Goal: Book appointment/travel/reservation

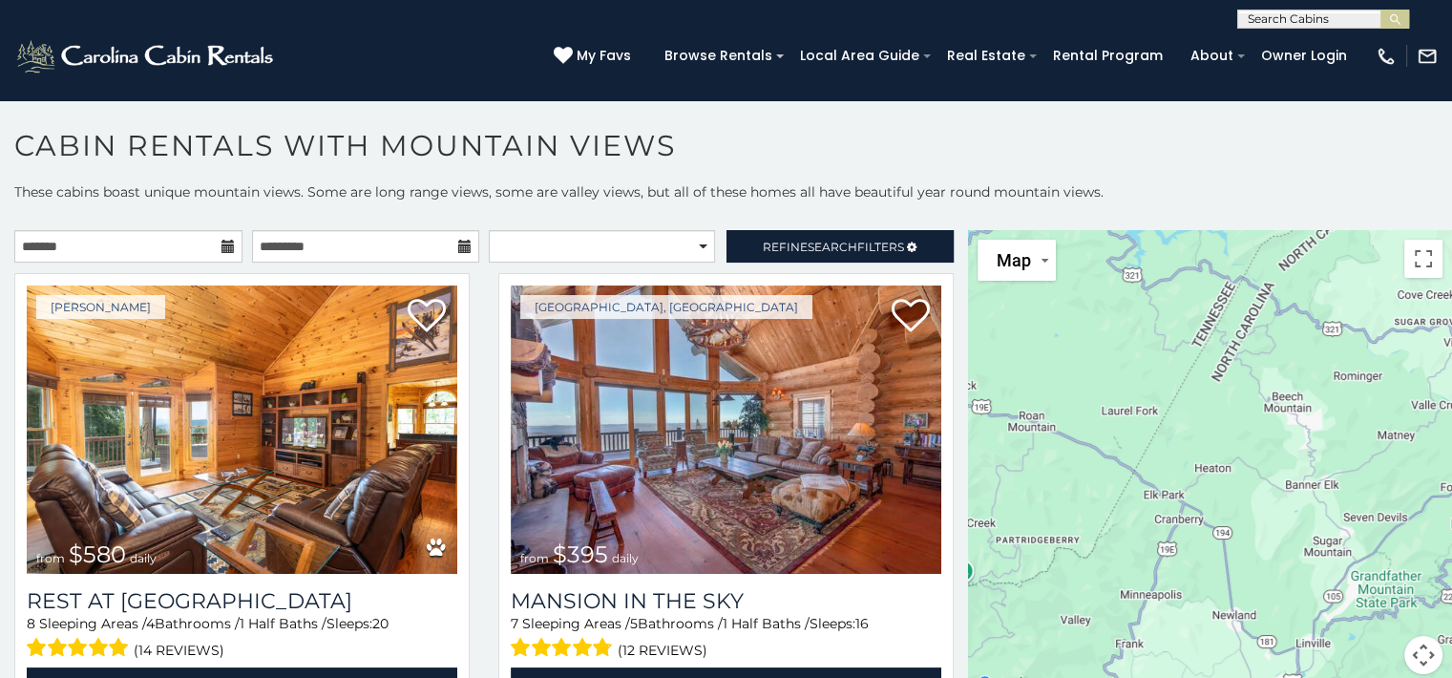
click at [221, 245] on icon at bounding box center [227, 246] width 13 height 13
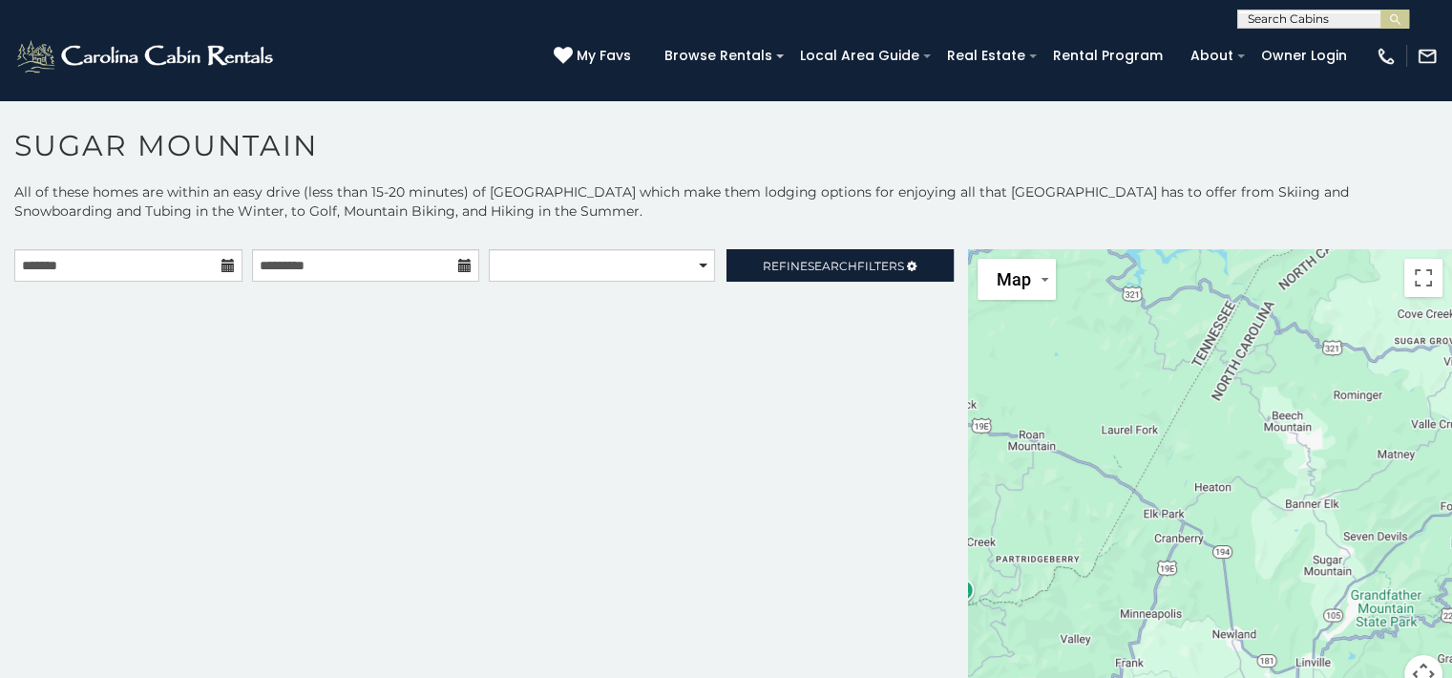
scroll to position [56, 0]
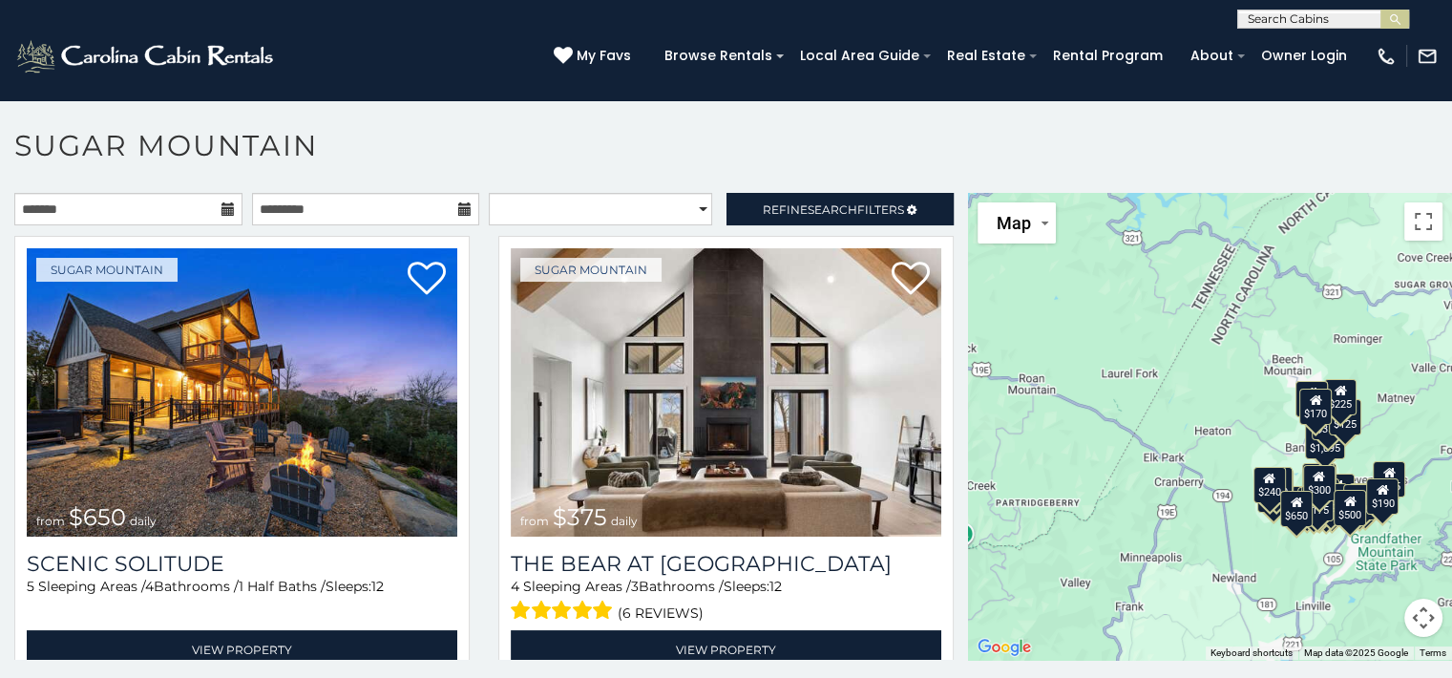
click at [221, 202] on icon at bounding box center [227, 208] width 13 height 13
click at [212, 203] on input "text" at bounding box center [128, 209] width 228 height 32
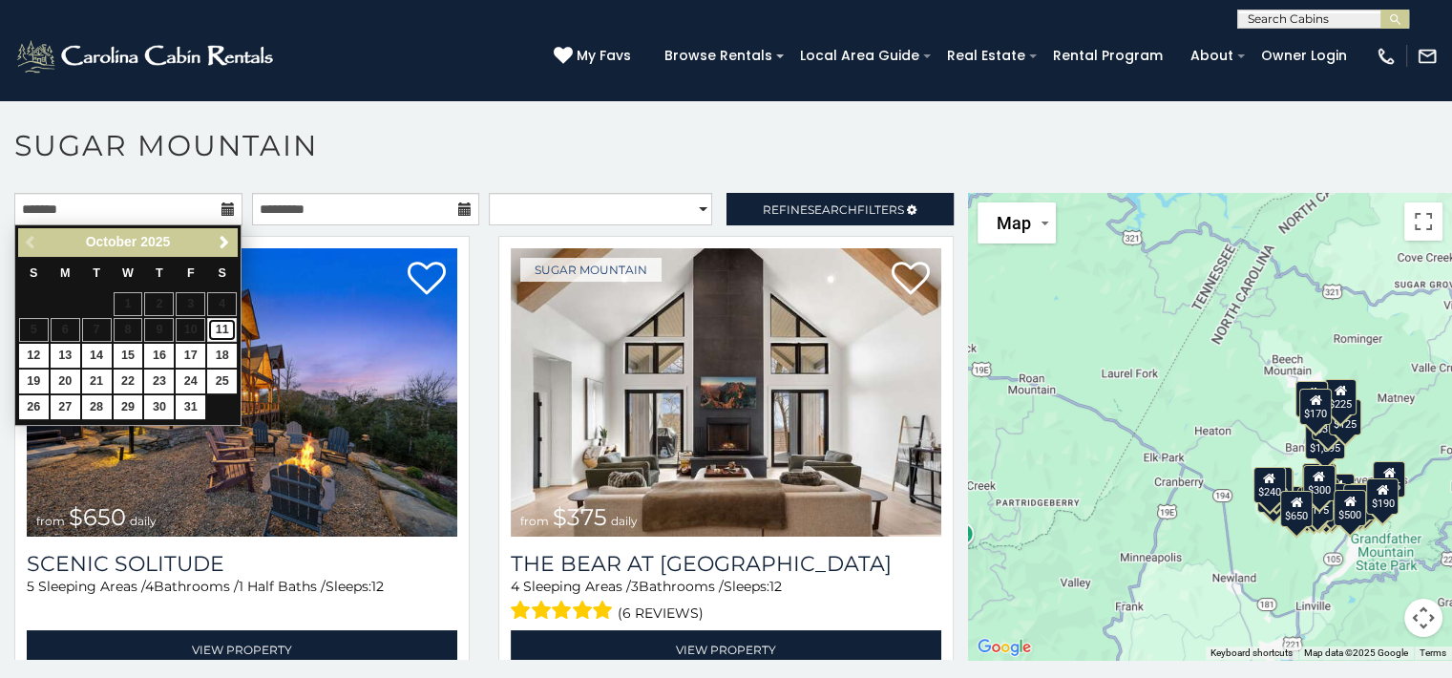
click at [219, 325] on link "11" at bounding box center [222, 330] width 30 height 24
type input "**********"
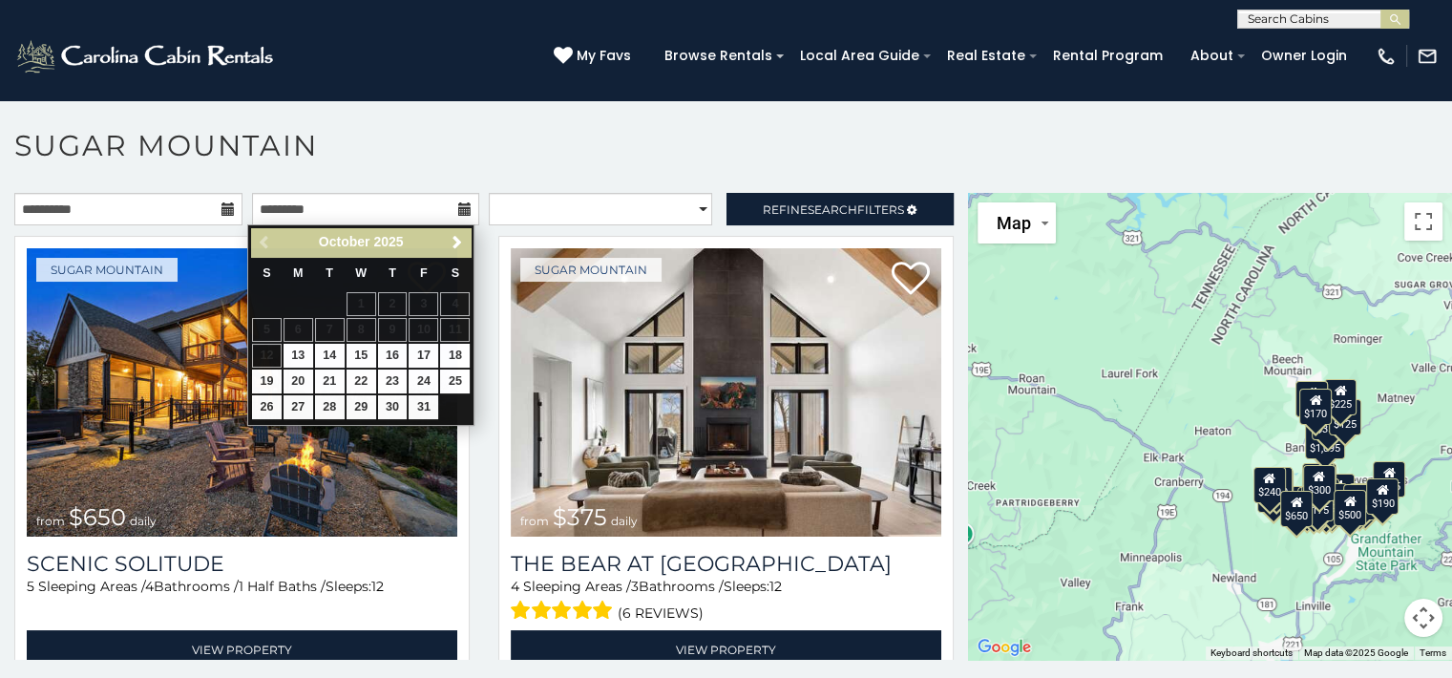
click at [458, 208] on icon at bounding box center [464, 208] width 13 height 13
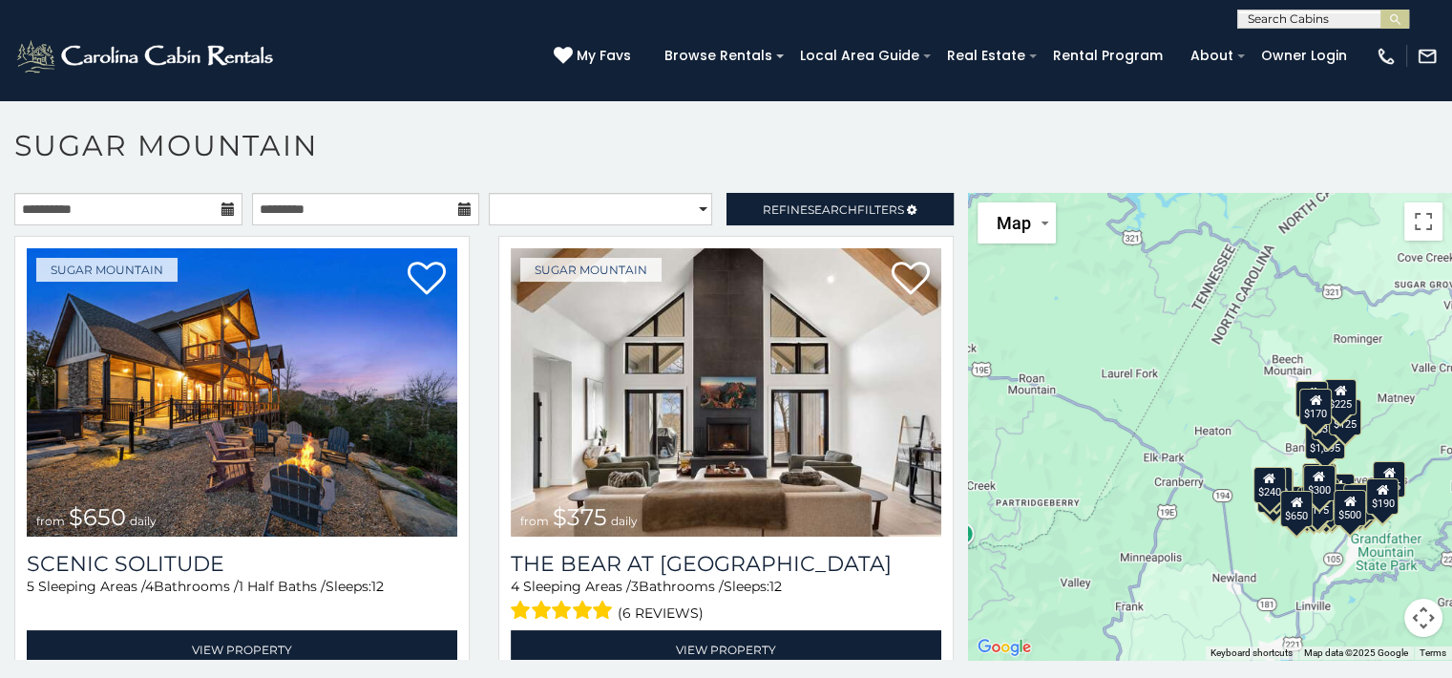
click at [458, 203] on icon at bounding box center [464, 208] width 13 height 13
click at [458, 215] on icon at bounding box center [464, 208] width 13 height 13
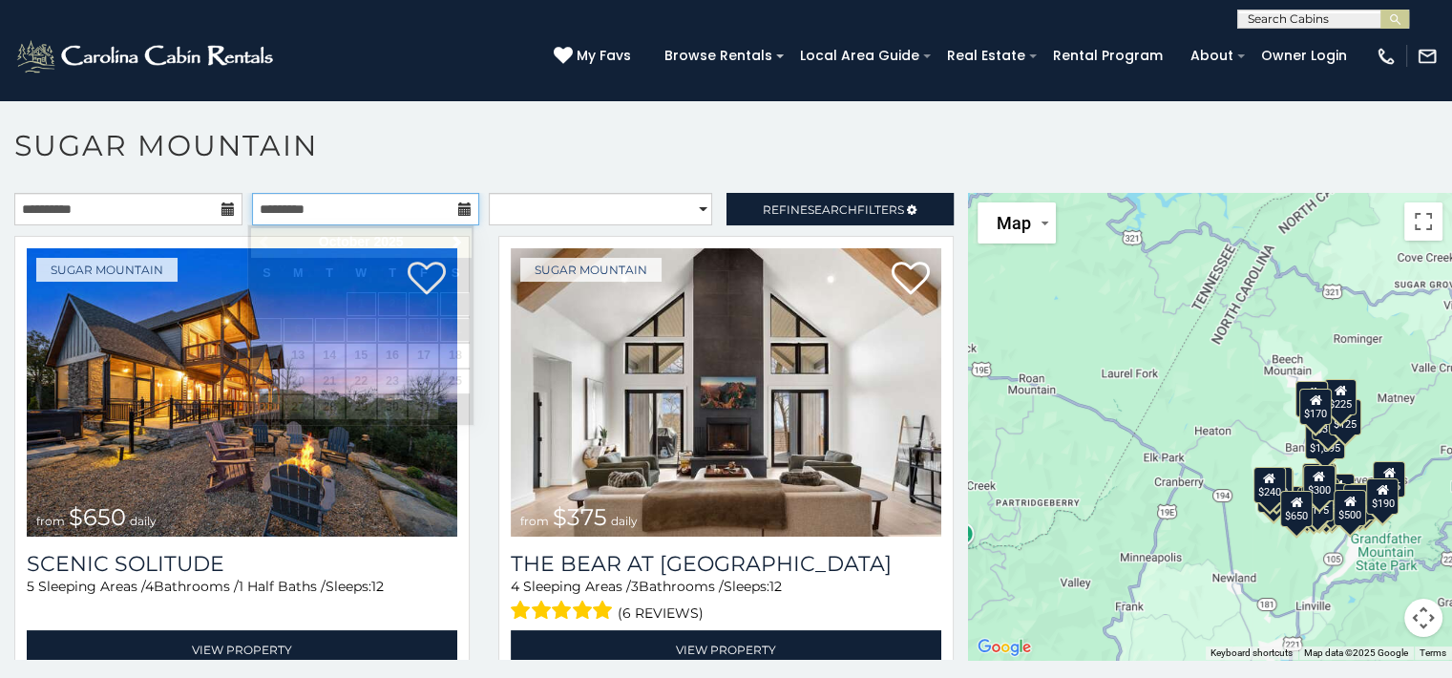
click at [386, 215] on input "text" at bounding box center [366, 209] width 228 height 32
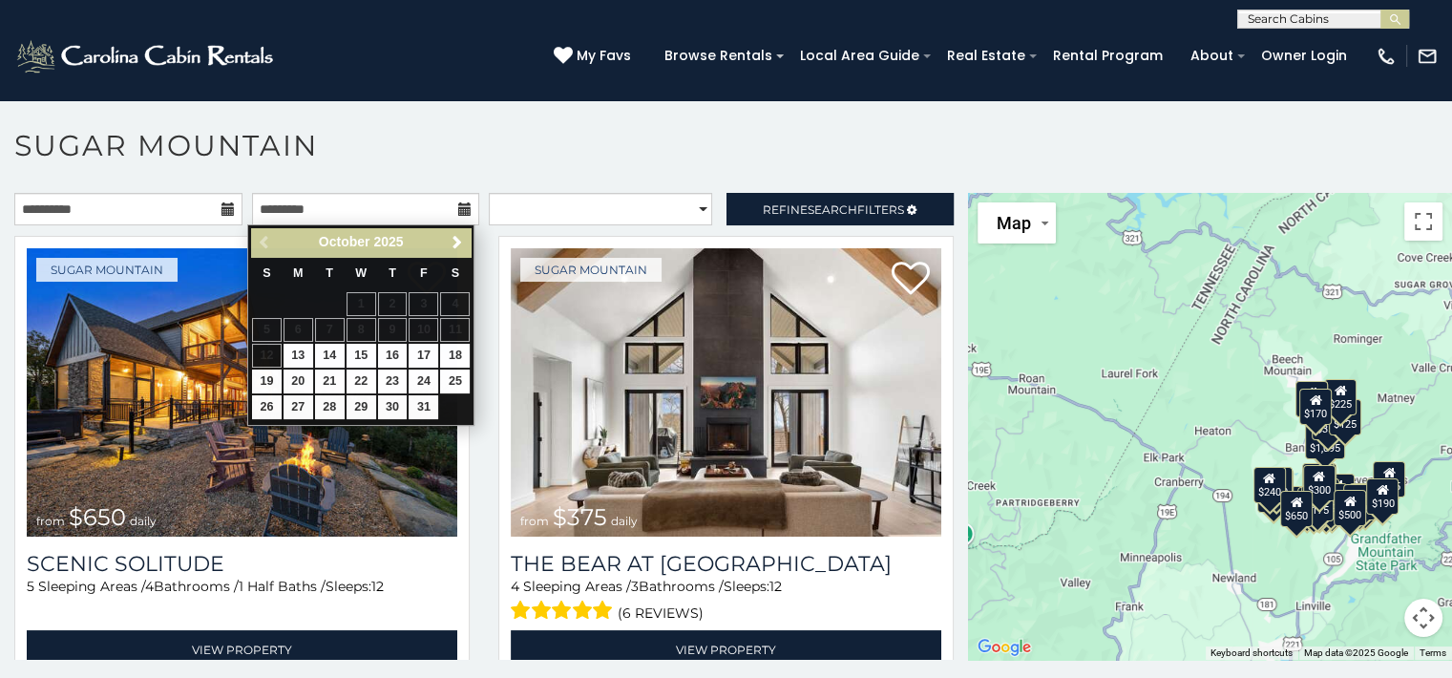
click at [377, 158] on h1 "Sugar Mountain" at bounding box center [726, 155] width 1452 height 54
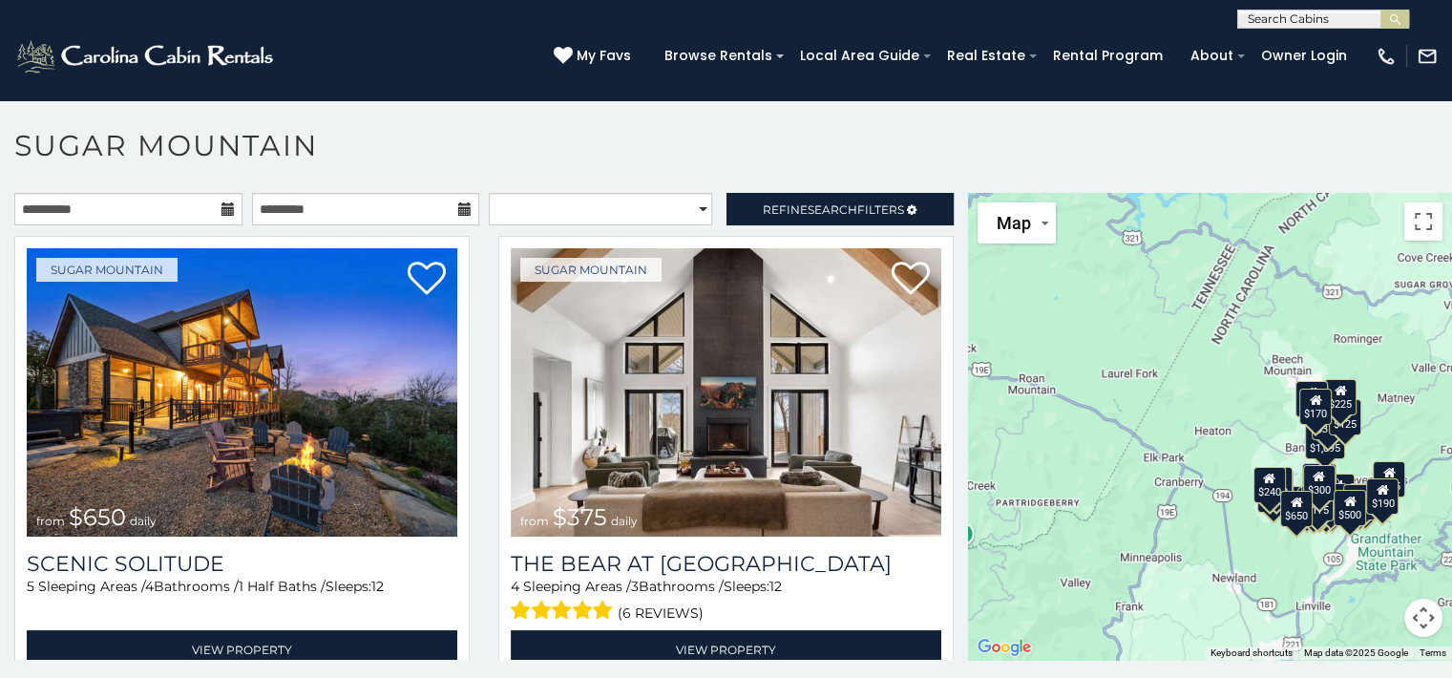
click at [458, 209] on icon at bounding box center [464, 208] width 13 height 13
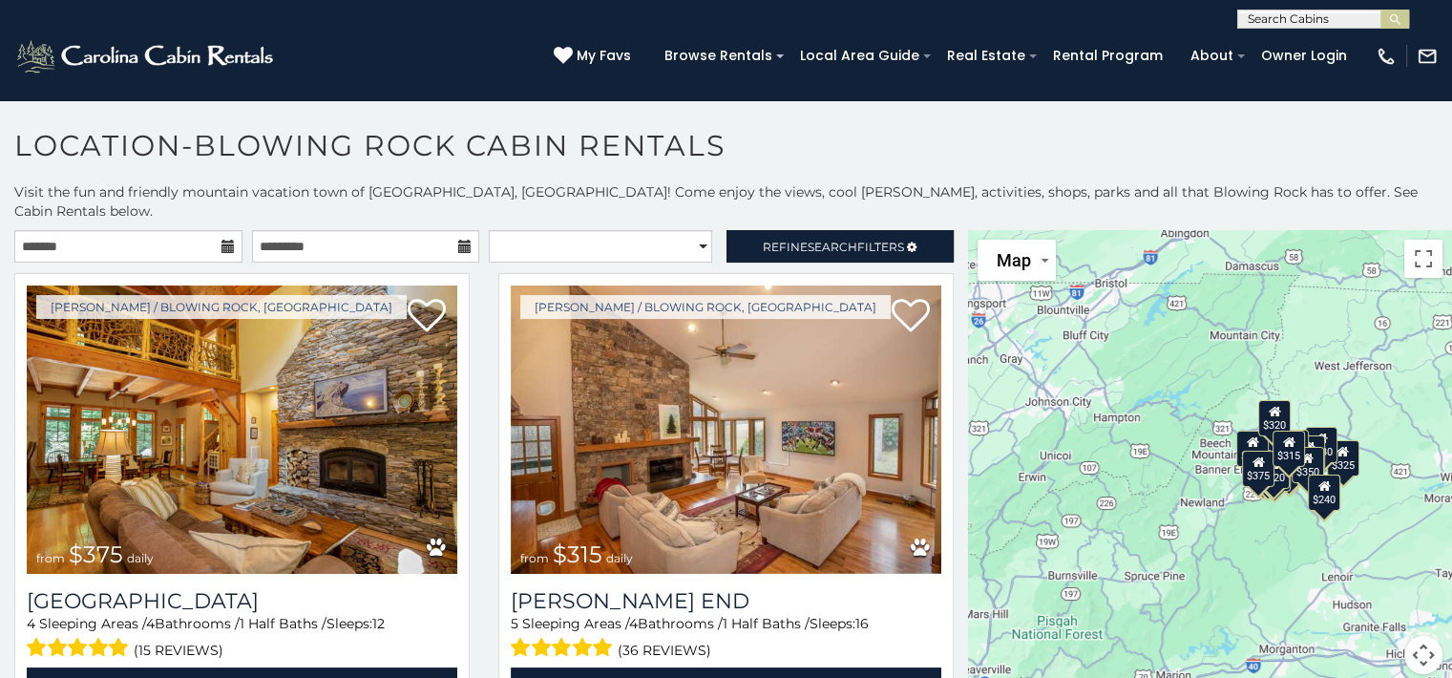
click at [221, 240] on icon at bounding box center [227, 246] width 13 height 13
click at [194, 230] on input "text" at bounding box center [128, 246] width 228 height 32
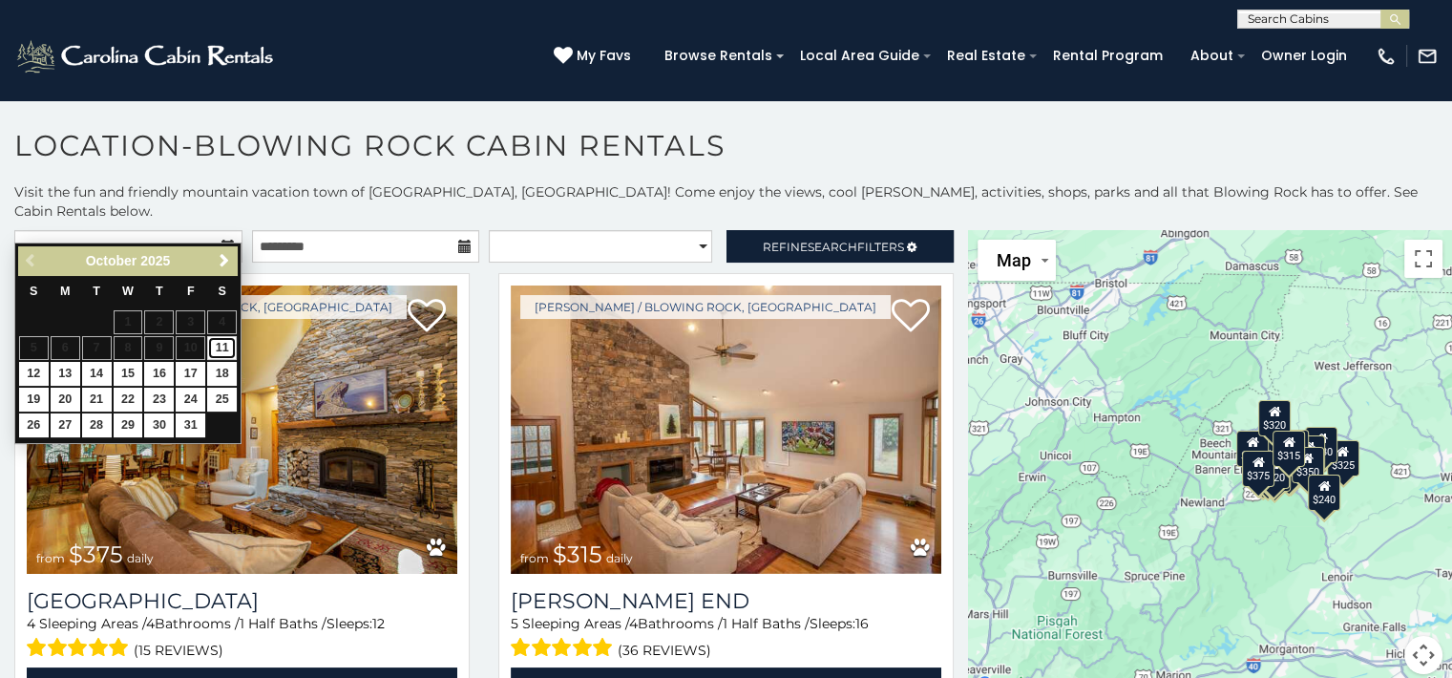
click at [221, 345] on link "11" at bounding box center [222, 348] width 30 height 24
type input "**********"
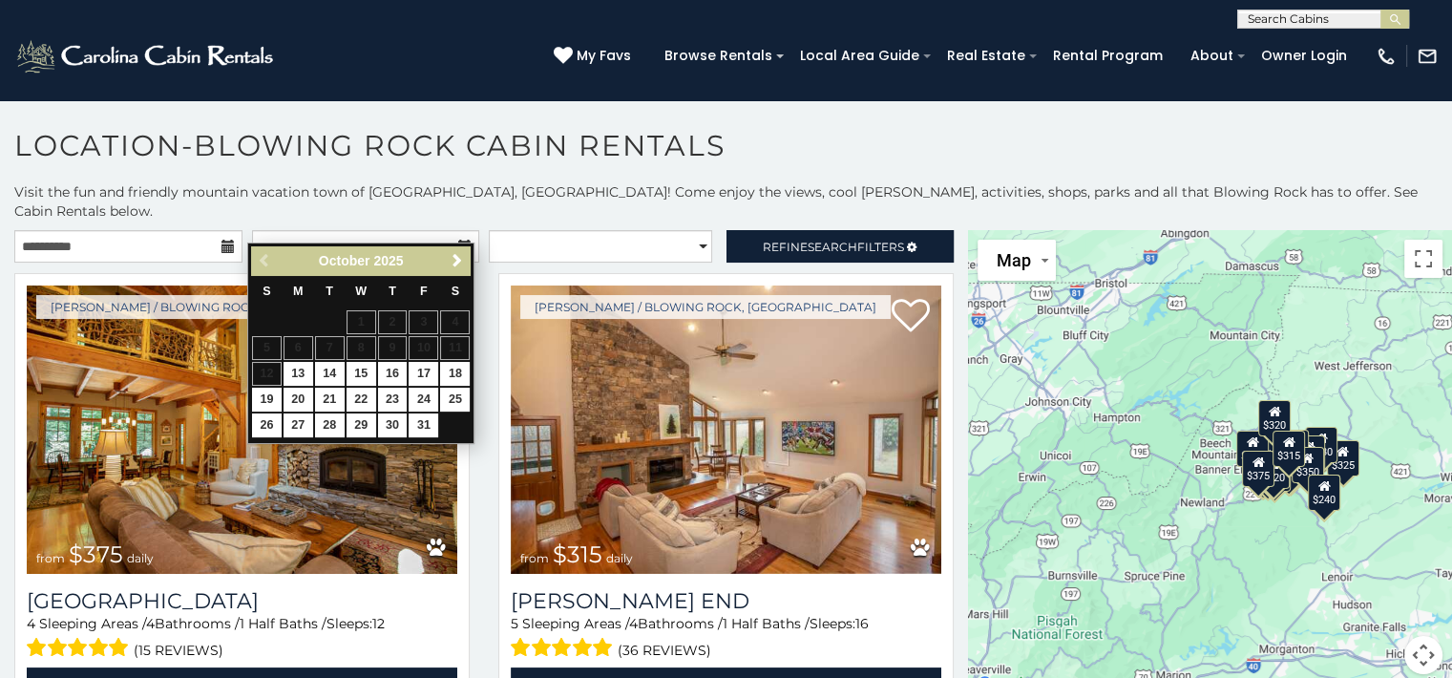
click at [260, 375] on table "S M T W T F S 1 2 3 4 5 6 7 8 9 10 11 12 13 14 15 16 17 18 19 20 21 22 23 24 25…" at bounding box center [361, 357] width 220 height 163
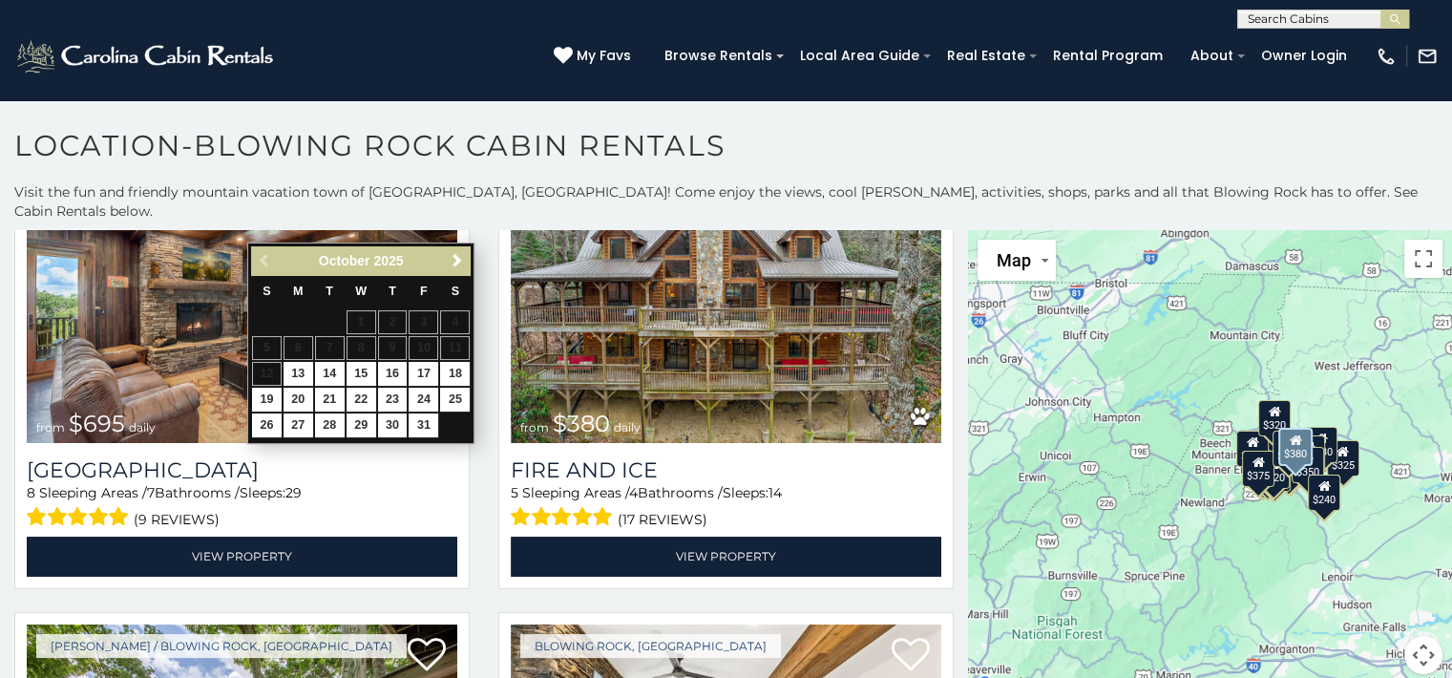
scroll to position [783, 0]
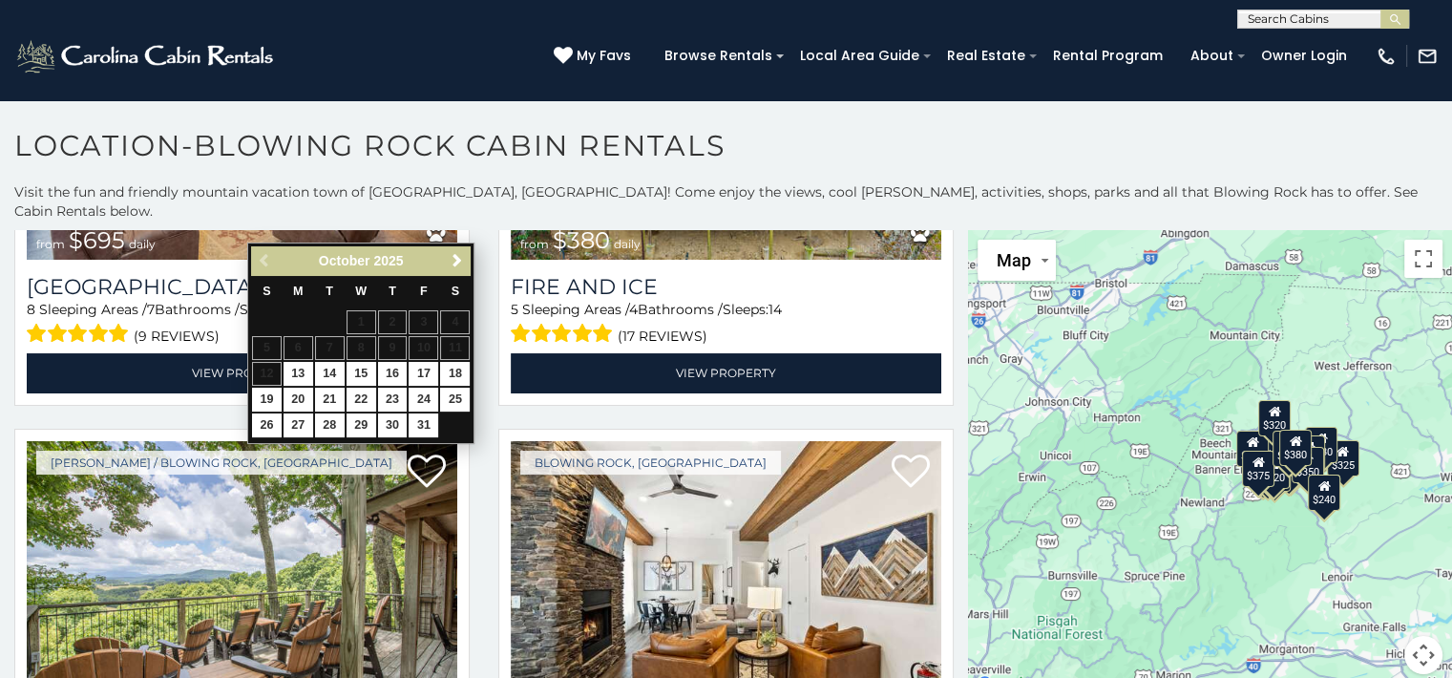
click at [974, 135] on h1 "Location-Blowing Rock Cabin Rentals" at bounding box center [726, 155] width 1452 height 54
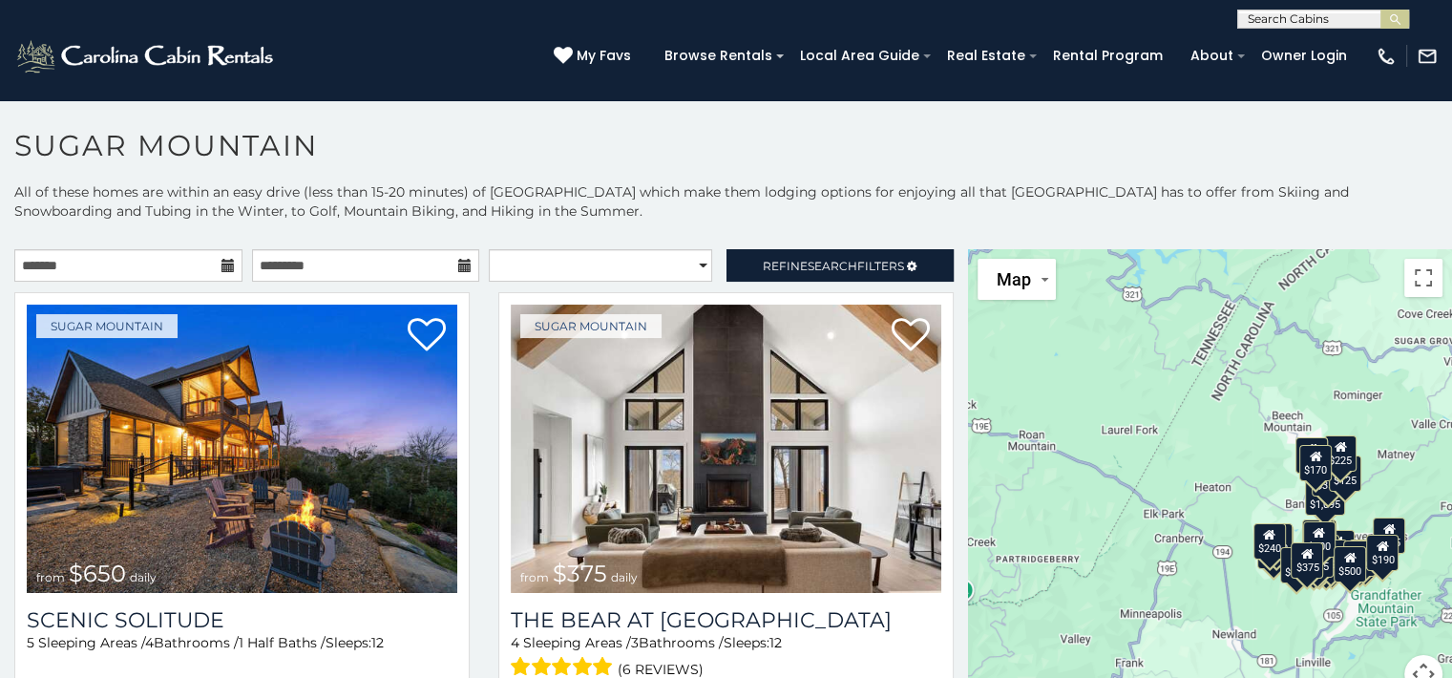
click at [221, 265] on icon at bounding box center [227, 265] width 13 height 13
click at [185, 263] on input "text" at bounding box center [128, 265] width 228 height 32
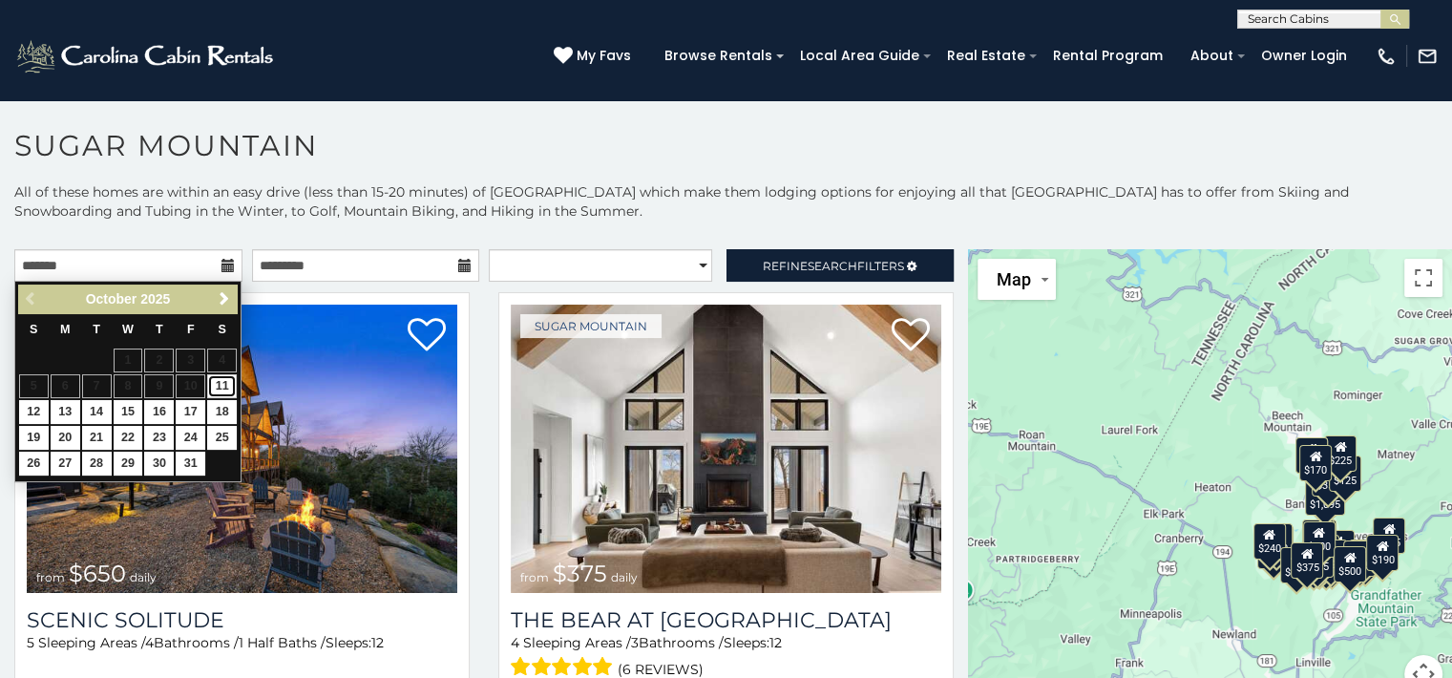
click at [221, 381] on link "11" at bounding box center [222, 386] width 30 height 24
type input "**********"
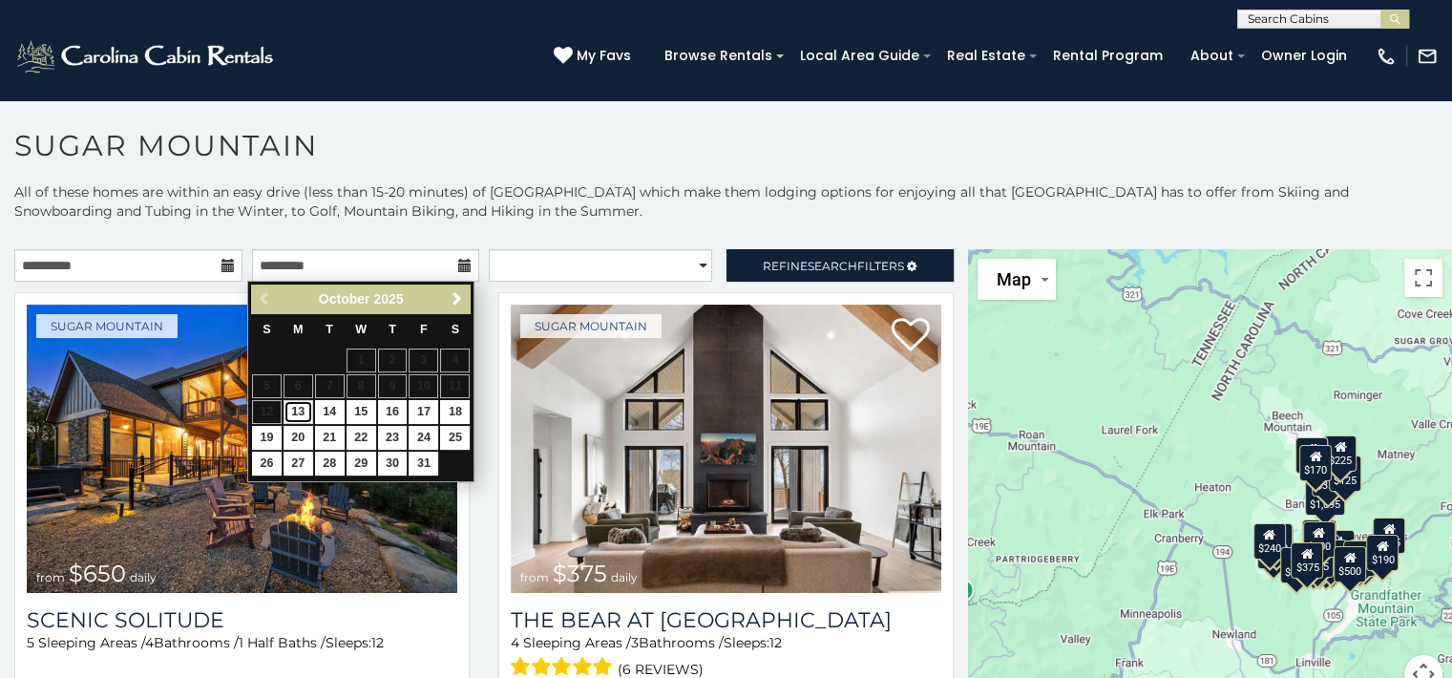
click at [296, 410] on link "13" at bounding box center [299, 412] width 30 height 24
type input "**********"
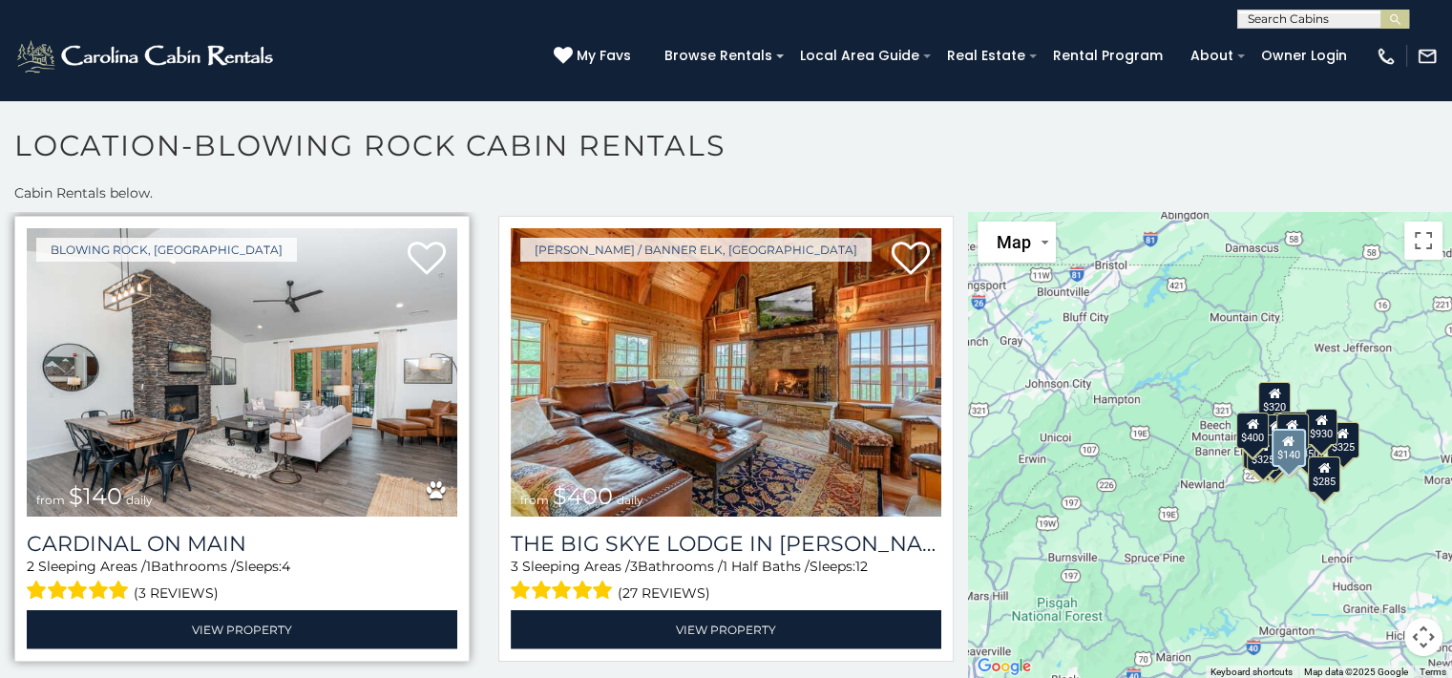
scroll to position [4262, 0]
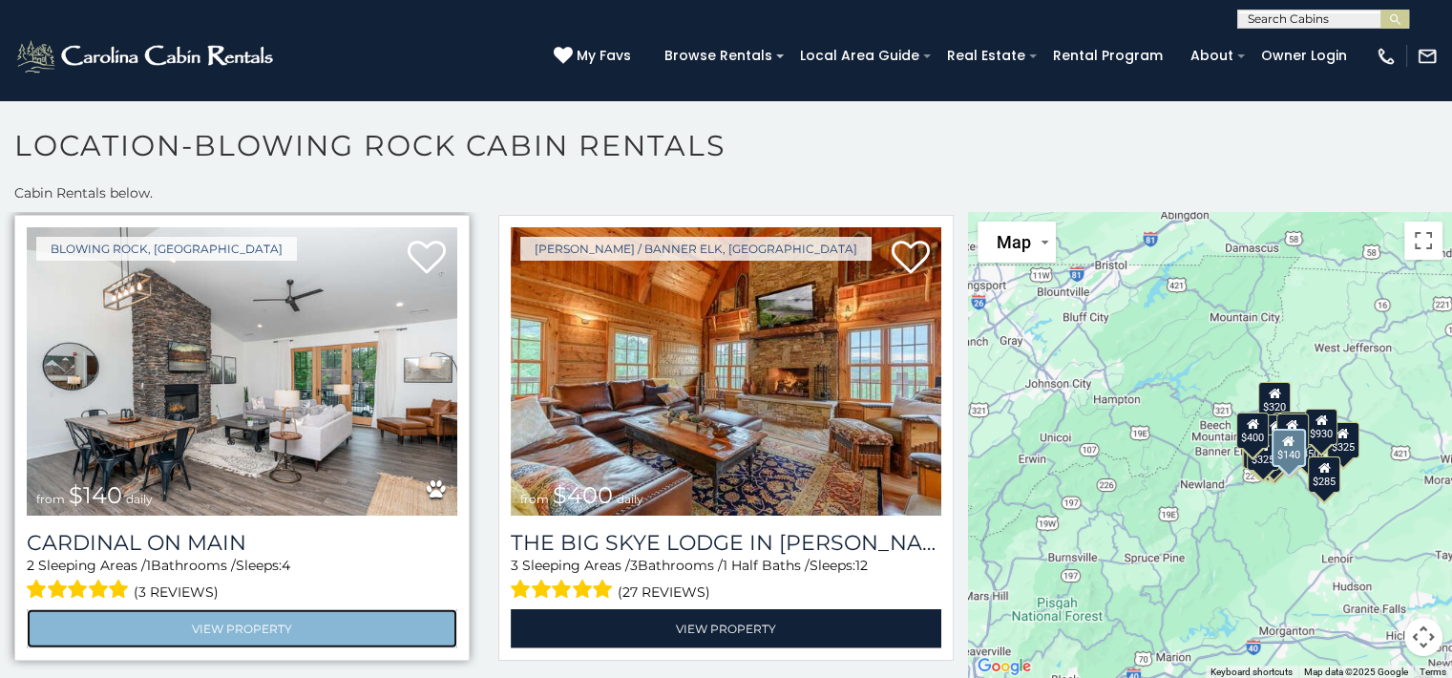
drag, startPoint x: 294, startPoint y: 558, endPoint x: 233, endPoint y: 551, distance: 61.6
click at [233, 609] on link "View Property" at bounding box center [242, 628] width 431 height 39
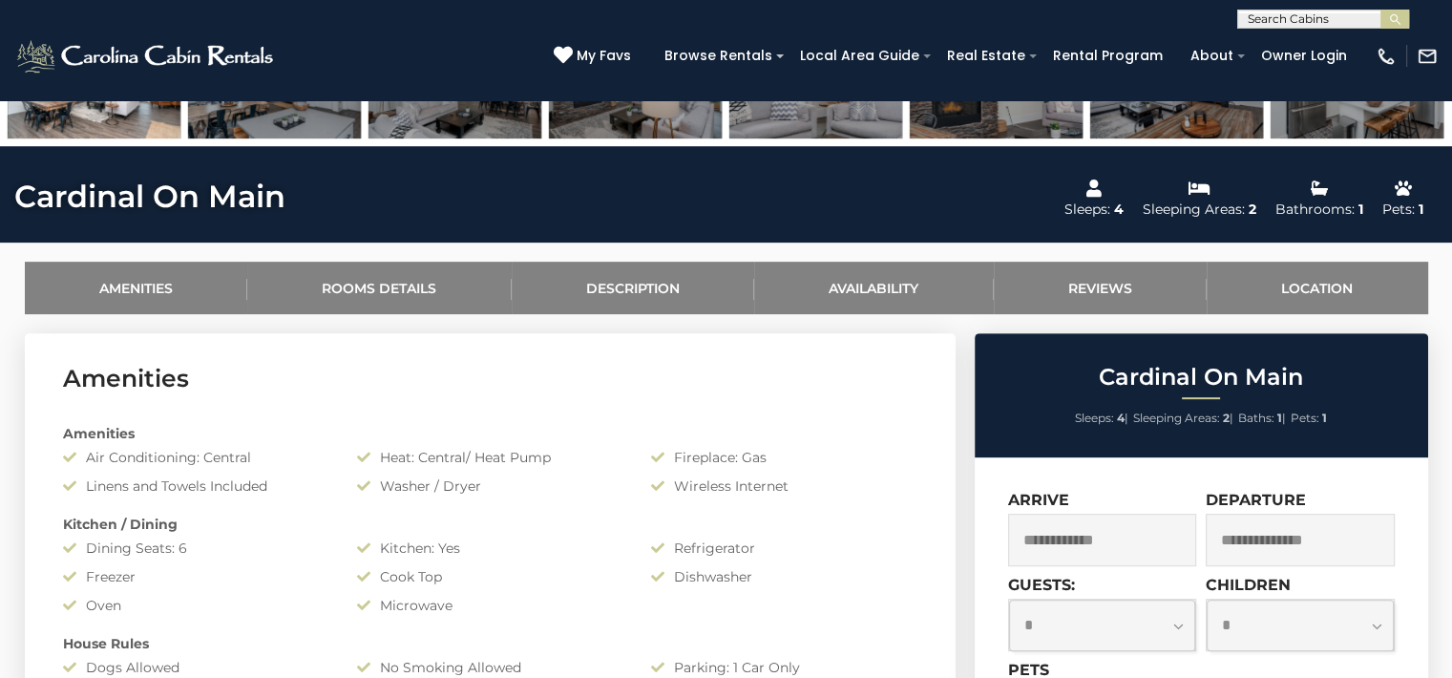
scroll to position [932, 0]
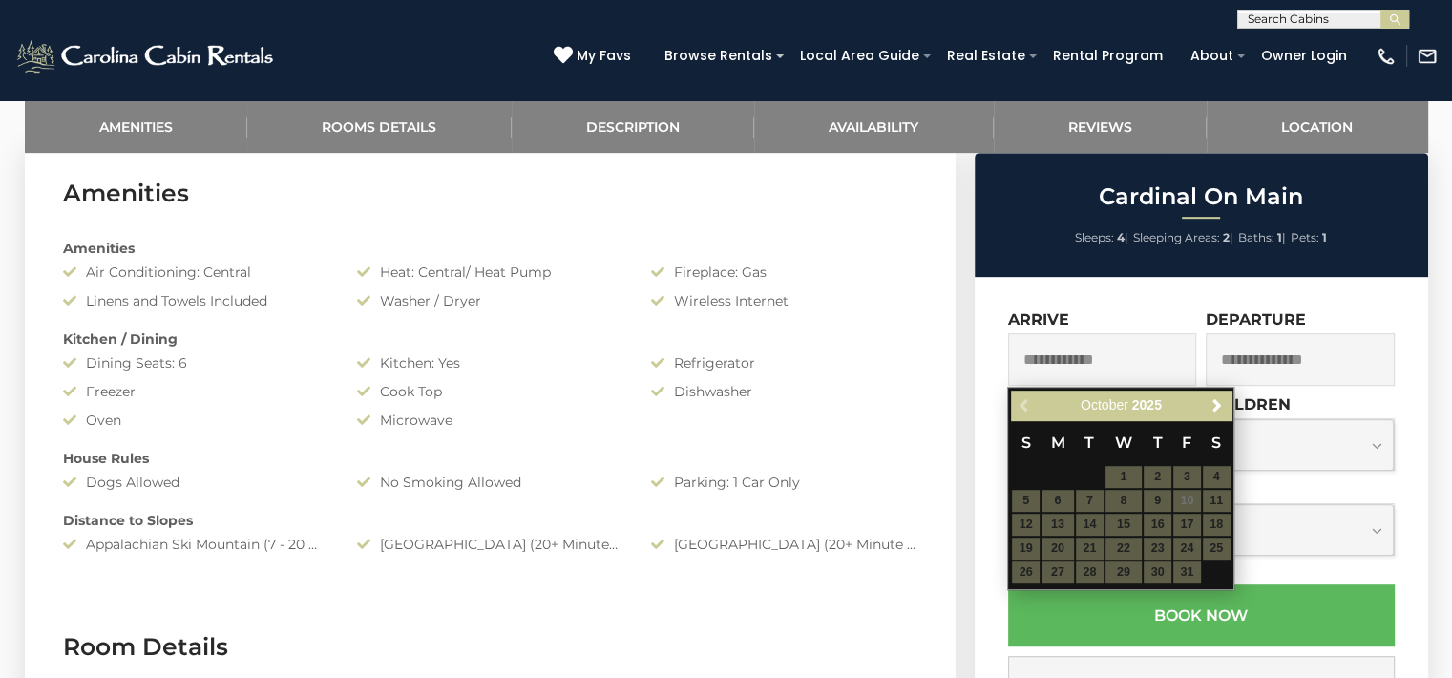
drag, startPoint x: 1161, startPoint y: 368, endPoint x: 1070, endPoint y: 523, distance: 180.1
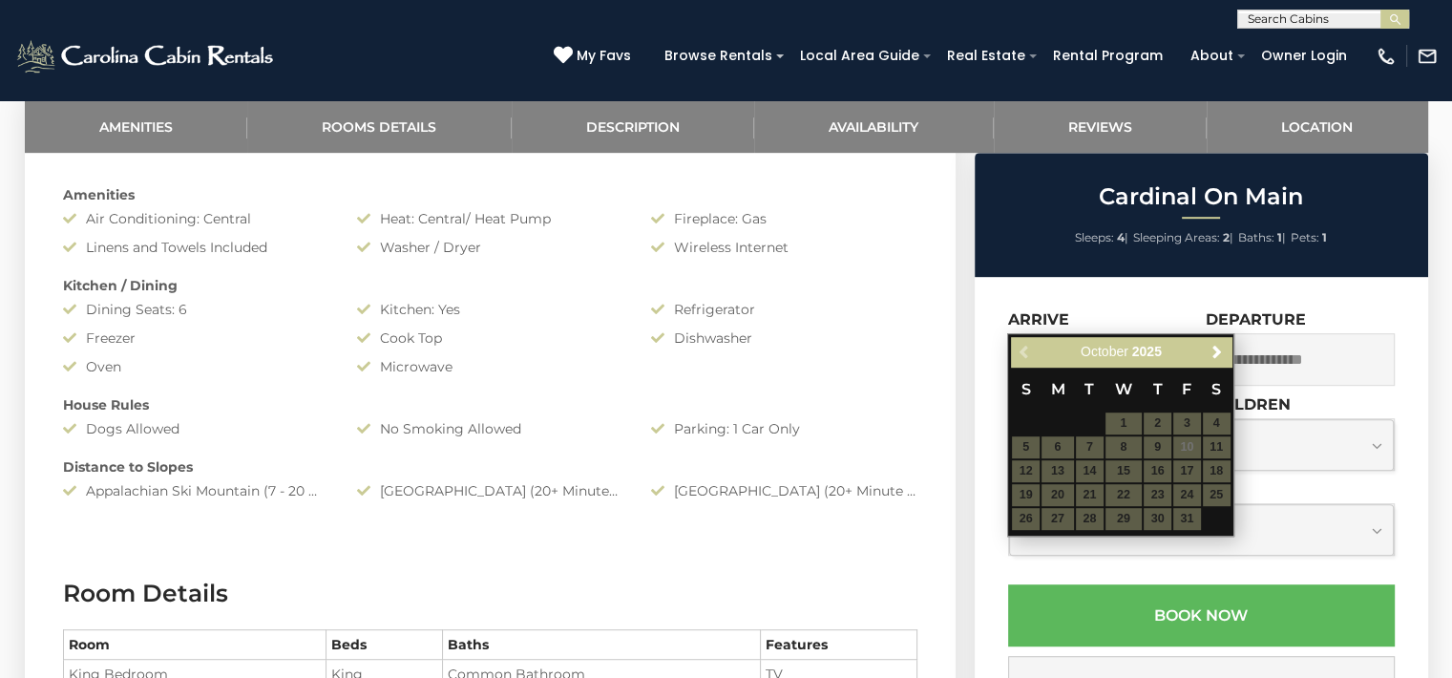
scroll to position [1001, 0]
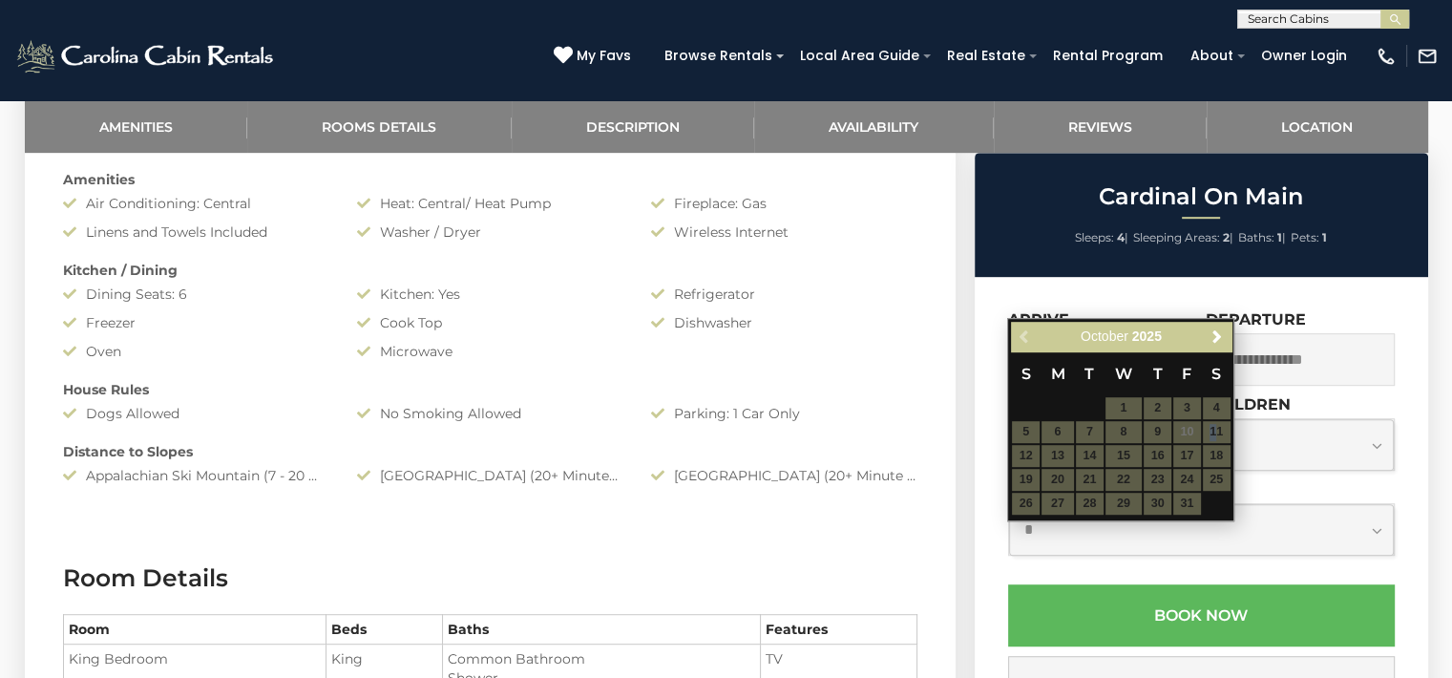
click at [1213, 429] on table "S M T W T F S 1 2 3 4 5 6 7 8 9 10 11 12 13 14 15 16 17 18 19 20 21 22 23 24 25…" at bounding box center [1121, 433] width 220 height 164
click at [1389, 284] on div "**********" at bounding box center [1201, 577] width 453 height 601
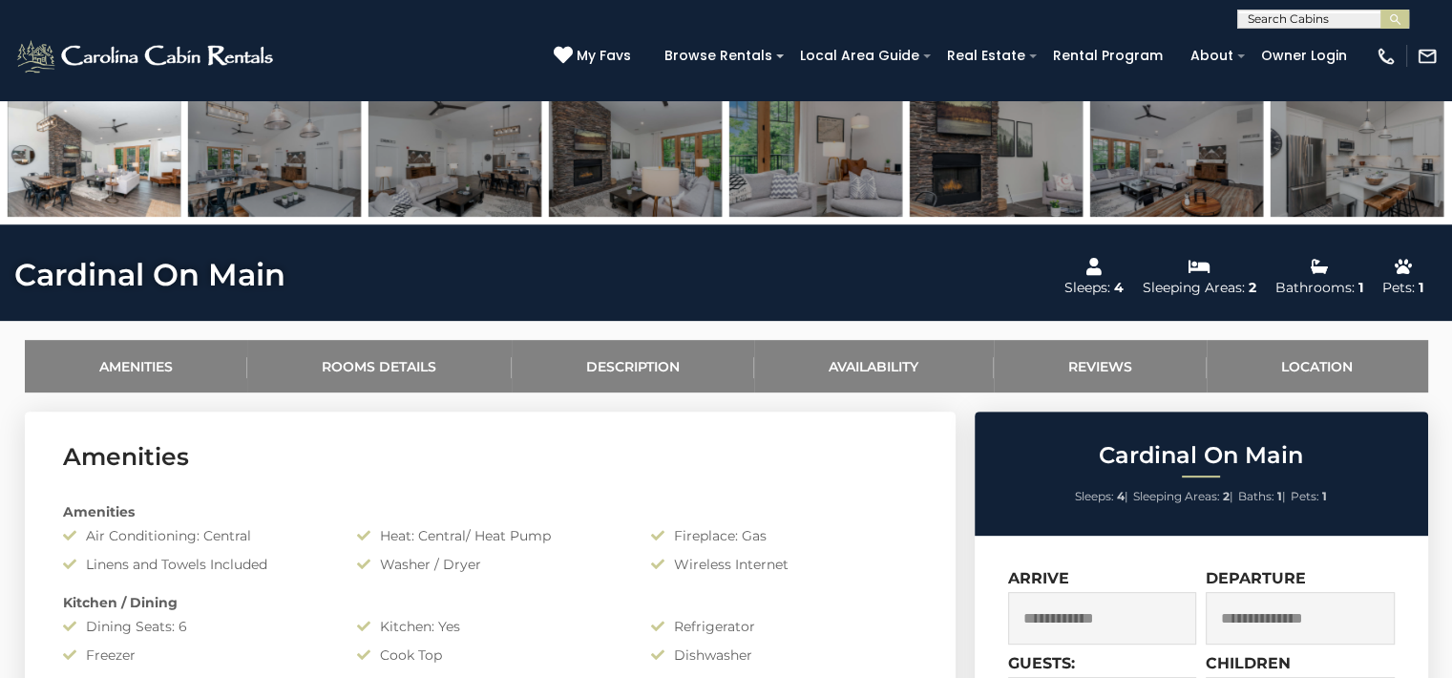
scroll to position [648, 0]
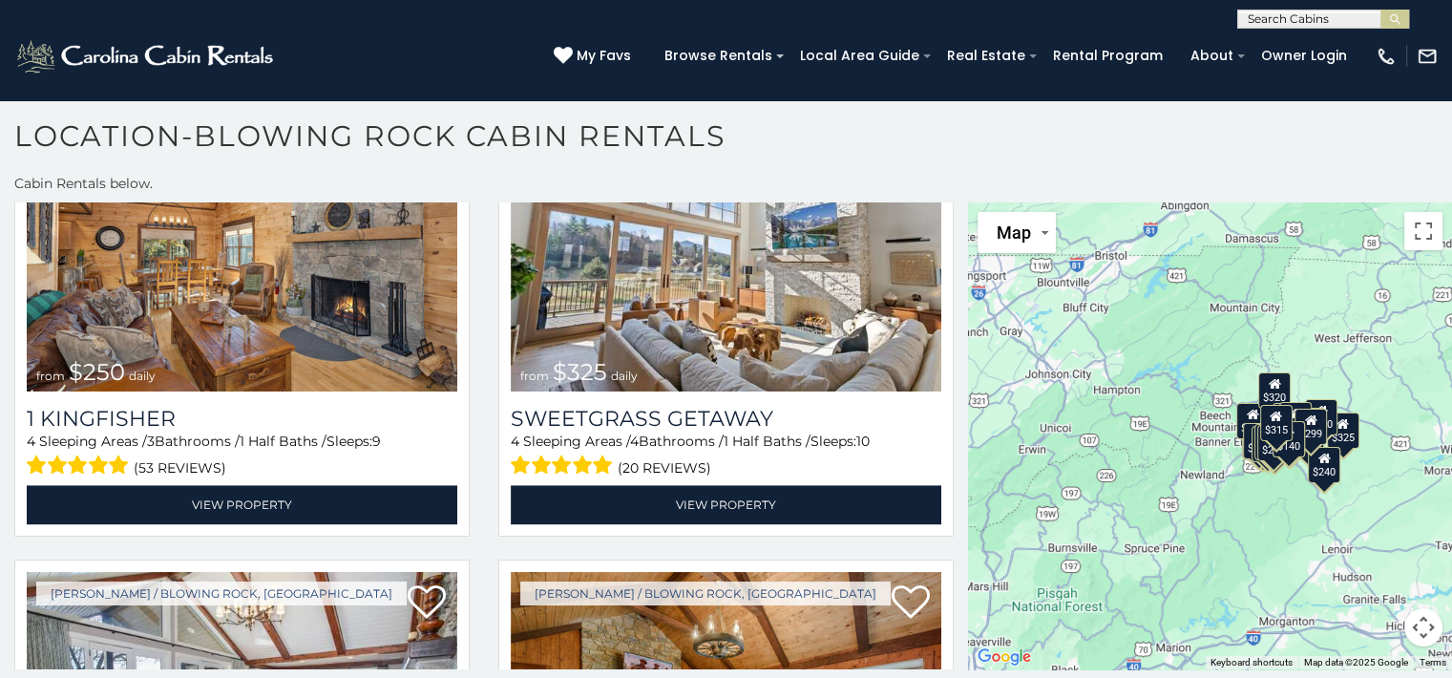
scroll to position [2971, 0]
